Goal: Task Accomplishment & Management: Manage account settings

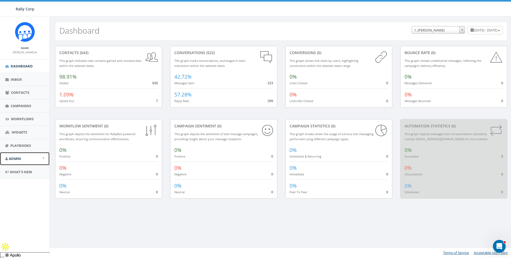
click at [13, 158] on span "Admin" at bounding box center [15, 158] width 12 height 5
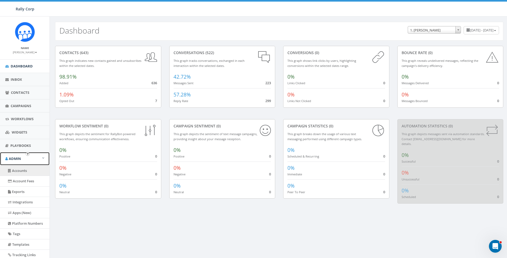
scroll to position [44, 0]
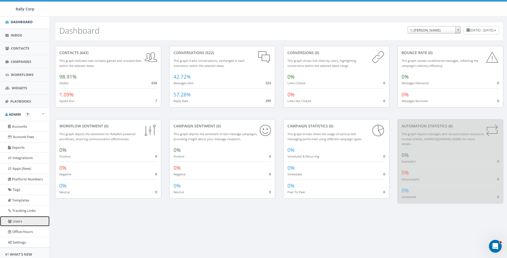
click at [16, 223] on link "Users" at bounding box center [24, 221] width 49 height 10
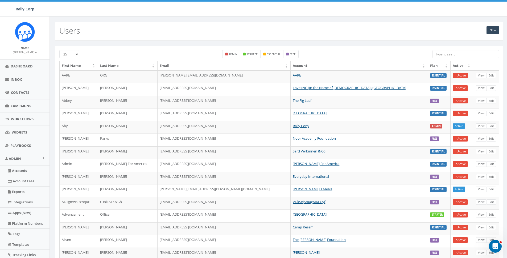
click at [450, 52] on input "search" at bounding box center [465, 54] width 67 height 8
paste input "support@herohuntinc.org"
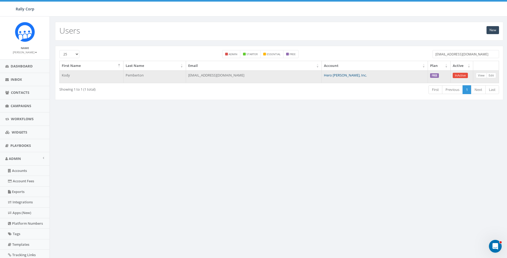
type input "support@herohuntinc.org"
click at [367, 76] on link "Hero Hunt, Inc." at bounding box center [345, 75] width 43 height 5
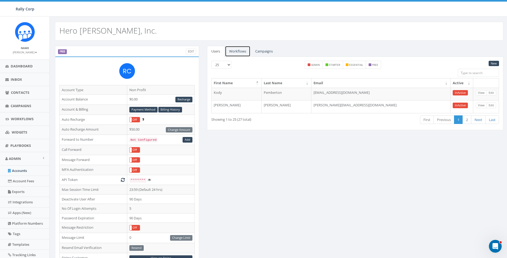
click at [240, 52] on link "Workflows" at bounding box center [238, 51] width 26 height 11
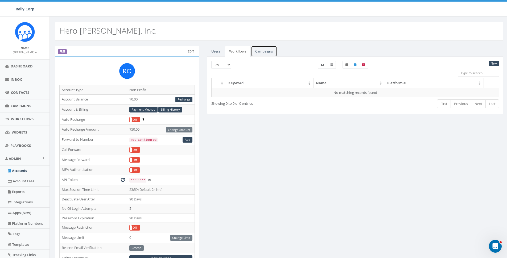
click at [269, 52] on link "Campaigns" at bounding box center [264, 51] width 26 height 11
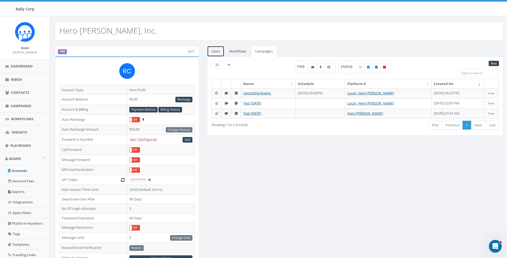
click at [220, 53] on link "Users" at bounding box center [215, 51] width 17 height 11
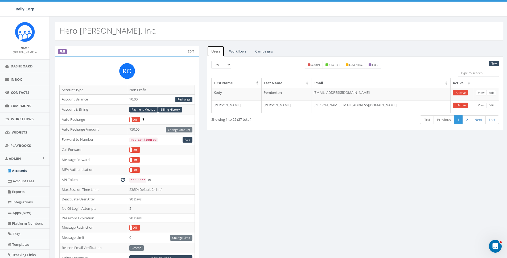
scroll to position [120, 0]
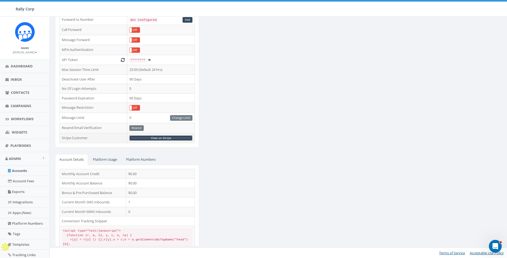
click at [168, 136] on link "View on Stripe" at bounding box center [160, 138] width 63 height 6
